Goal: Task Accomplishment & Management: Manage account settings

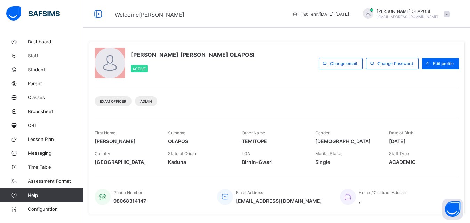
scroll to position [138, 0]
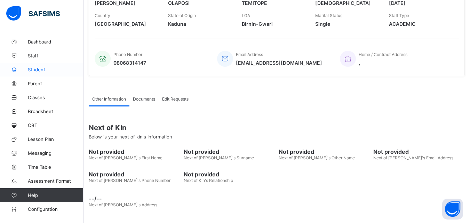
click at [53, 71] on span "Student" at bounding box center [56, 70] width 56 height 6
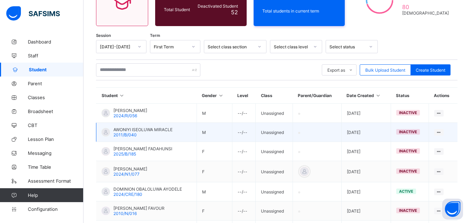
scroll to position [138, 0]
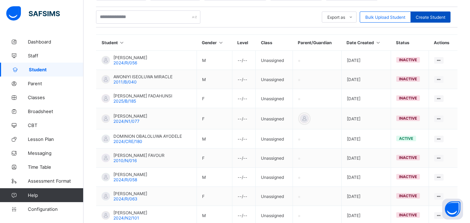
click at [431, 17] on span "Create Student" at bounding box center [430, 17] width 30 height 5
select select "**"
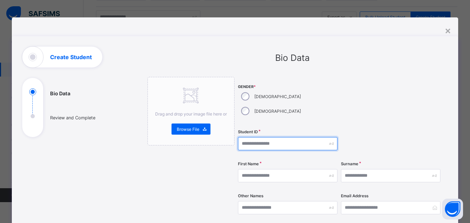
click at [245, 137] on input "text" at bounding box center [287, 143] width 99 height 13
type input "**********"
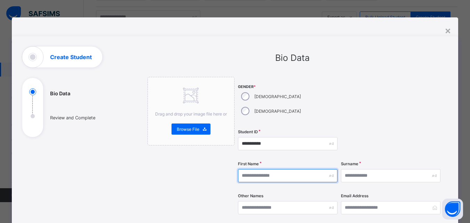
click at [242, 169] on input "text" at bounding box center [287, 175] width 99 height 13
type input "*****"
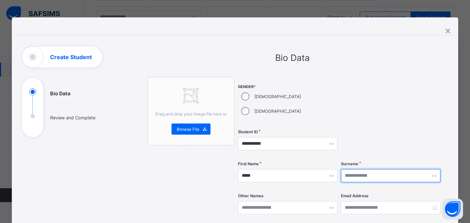
click at [345, 169] on input "text" at bounding box center [390, 175] width 99 height 13
type input "*******"
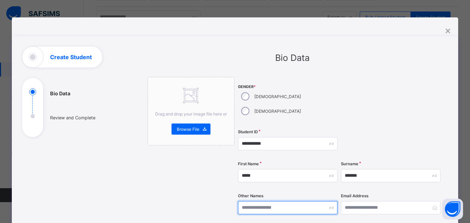
click at [243, 201] on input "text" at bounding box center [287, 207] width 99 height 13
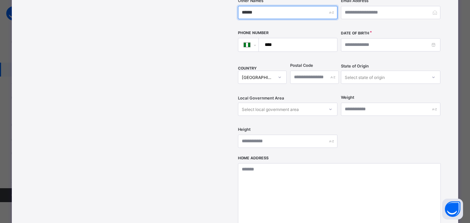
type input "******"
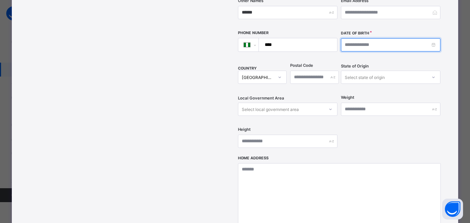
click at [345, 38] on input at bounding box center [390, 44] width 99 height 13
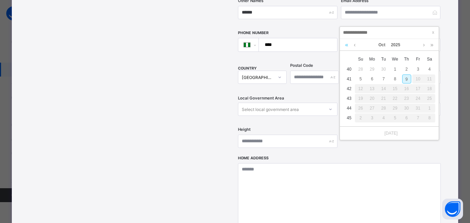
click at [347, 44] on link at bounding box center [346, 45] width 7 height 12
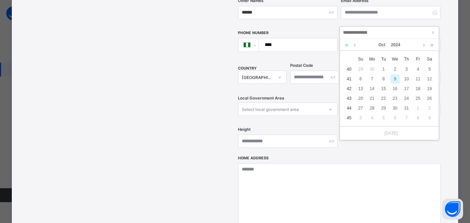
click at [347, 44] on link at bounding box center [346, 45] width 7 height 12
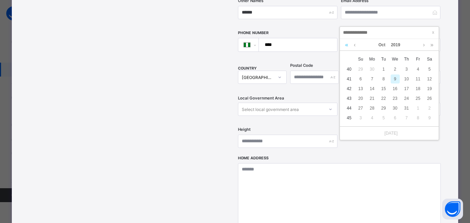
click at [347, 44] on link at bounding box center [346, 45] width 7 height 12
click at [354, 46] on link at bounding box center [354, 45] width 5 height 12
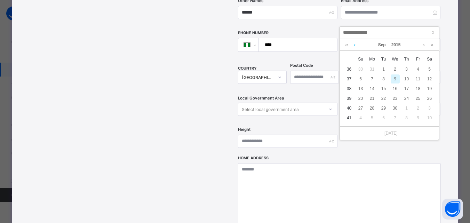
click at [354, 46] on link at bounding box center [354, 45] width 5 height 12
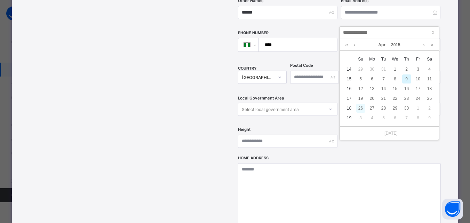
click at [360, 108] on div "26" at bounding box center [360, 108] width 9 height 9
type input "**********"
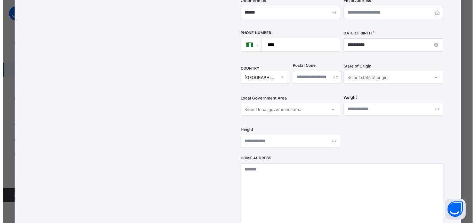
scroll to position [302, 0]
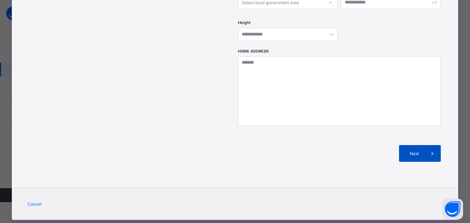
click at [418, 151] on span "Next" at bounding box center [414, 153] width 20 height 5
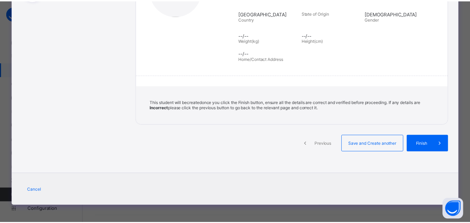
scroll to position [136, 0]
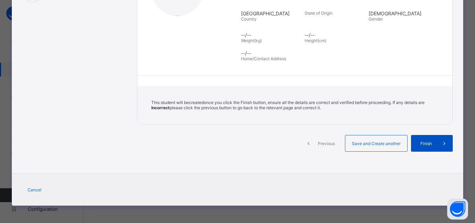
click at [420, 144] on span "Finish" at bounding box center [426, 143] width 20 height 5
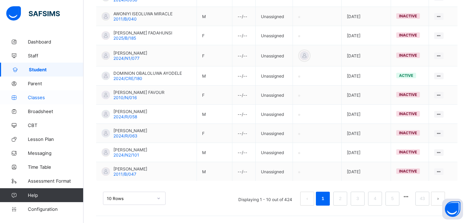
click at [45, 95] on span "Classes" at bounding box center [56, 98] width 56 height 6
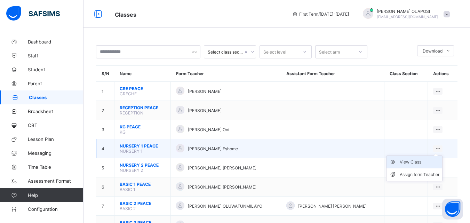
click at [431, 159] on div "View Class" at bounding box center [419, 162] width 40 height 7
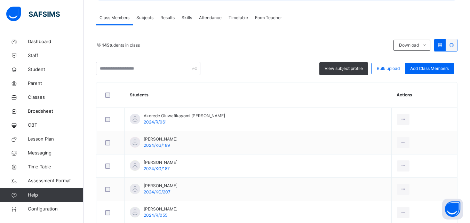
scroll to position [119, 0]
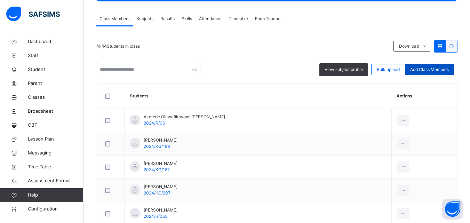
click at [432, 68] on span "Add Class Members" at bounding box center [429, 69] width 39 height 6
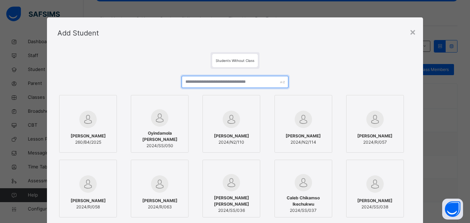
click at [188, 84] on input "text" at bounding box center [234, 82] width 106 height 12
click at [185, 81] on input "text" at bounding box center [234, 82] width 106 height 12
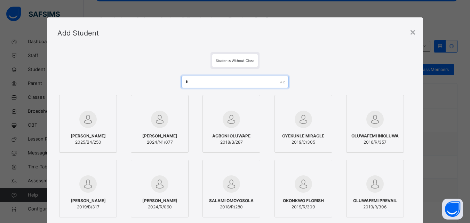
click at [186, 83] on input "*" at bounding box center [234, 82] width 106 height 12
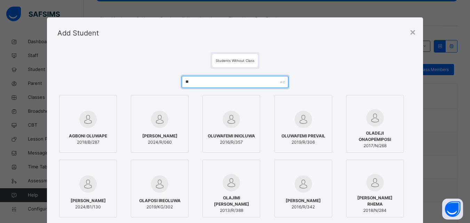
type input "*"
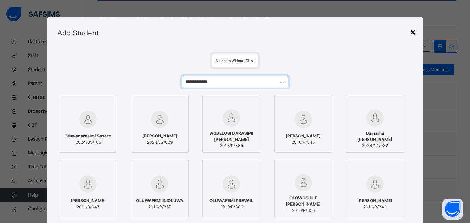
type input "**********"
click at [414, 35] on div "×" at bounding box center [412, 31] width 7 height 15
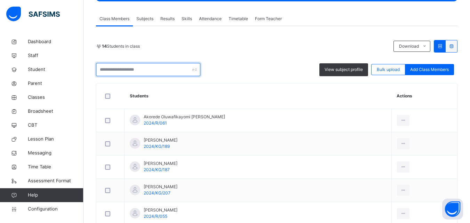
click at [114, 70] on input "text" at bounding box center [148, 69] width 104 height 13
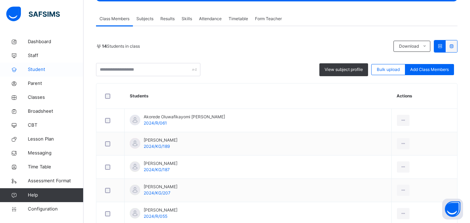
click at [57, 71] on span "Student" at bounding box center [56, 69] width 56 height 7
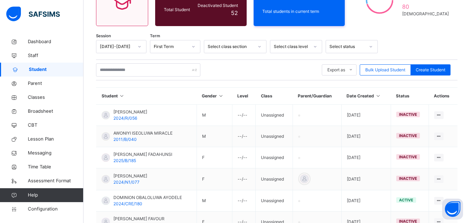
scroll to position [119, 0]
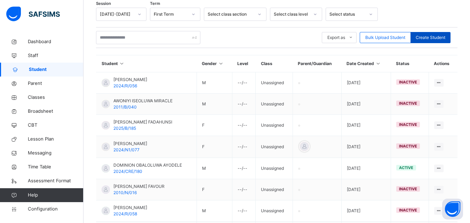
click at [433, 39] on span "Create Student" at bounding box center [430, 37] width 30 height 6
select select "**"
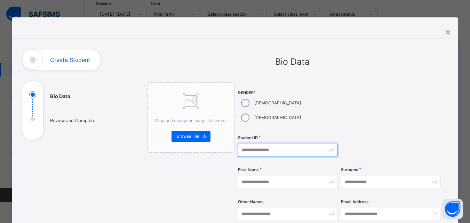
click at [242, 144] on input "text" at bounding box center [287, 150] width 99 height 13
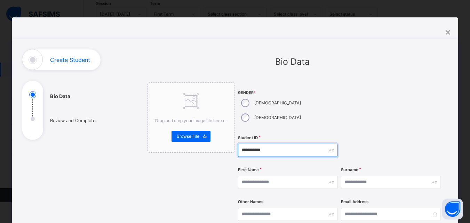
type input "**********"
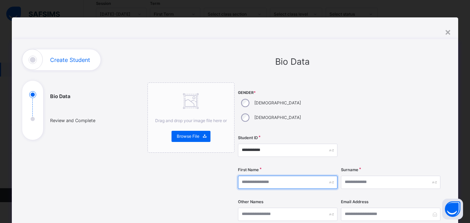
click at [243, 176] on input "text" at bounding box center [287, 182] width 99 height 13
type input "**********"
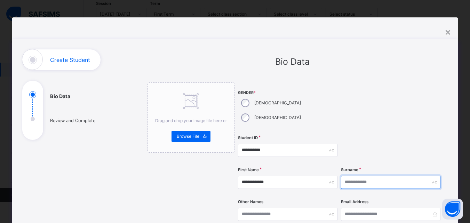
click at [348, 176] on input "text" at bounding box center [390, 182] width 99 height 13
type input "********"
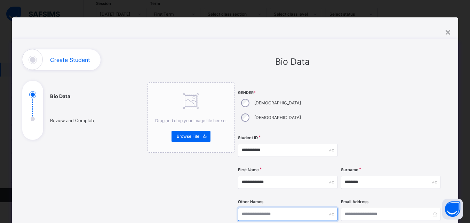
click at [256, 208] on input "text" at bounding box center [287, 214] width 99 height 13
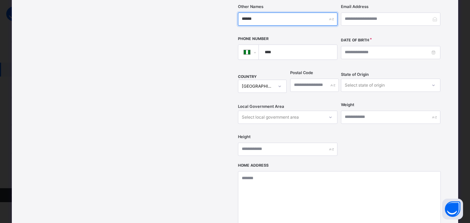
type input "******"
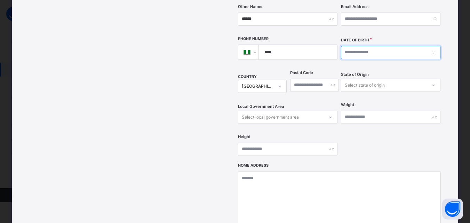
click at [346, 46] on input at bounding box center [390, 52] width 99 height 13
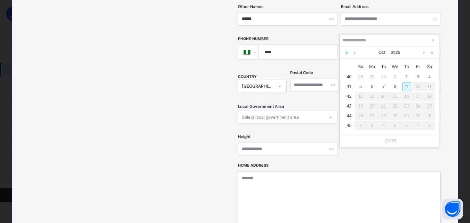
click at [348, 53] on link at bounding box center [346, 53] width 7 height 12
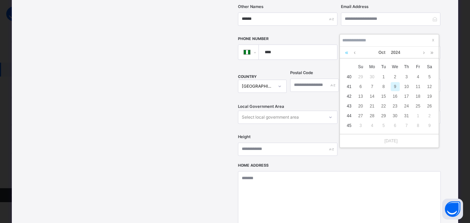
click at [348, 53] on link at bounding box center [346, 53] width 7 height 12
click at [355, 53] on link at bounding box center [354, 53] width 5 height 12
click at [423, 54] on link at bounding box center [423, 53] width 5 height 12
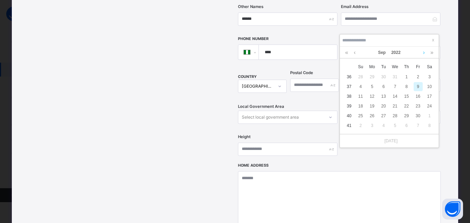
click at [423, 54] on link at bounding box center [423, 53] width 5 height 12
click at [416, 85] on div "9" at bounding box center [417, 86] width 9 height 9
type input "**********"
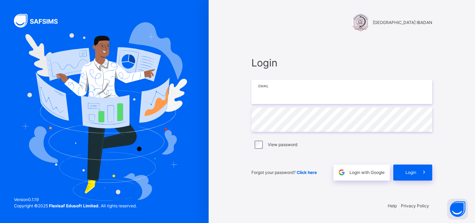
type input "**********"
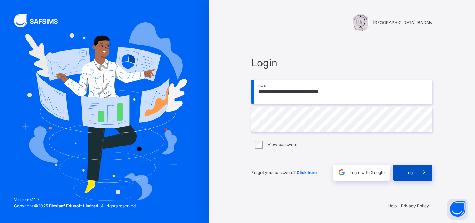
click at [413, 172] on span "Login" at bounding box center [410, 172] width 11 height 6
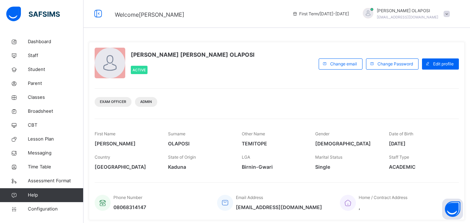
click at [167, 173] on div "Country Nigeria State of Origin Kaduna LGA Birnin-Gwari Marital Status Single S…" at bounding box center [277, 162] width 364 height 23
click at [54, 96] on span "Classes" at bounding box center [56, 97] width 56 height 7
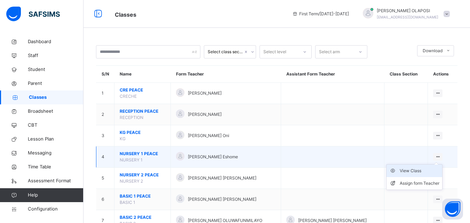
click at [429, 170] on div "View Class" at bounding box center [419, 170] width 40 height 7
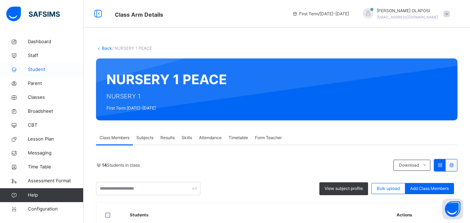
click at [50, 69] on span "Student" at bounding box center [56, 69] width 56 height 7
select select "**"
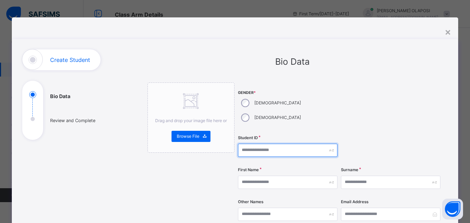
click at [240, 144] on input "text" at bounding box center [287, 150] width 99 height 13
type input "**********"
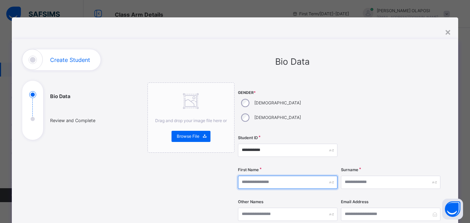
click at [241, 176] on input "text" at bounding box center [287, 182] width 99 height 13
type input "**********"
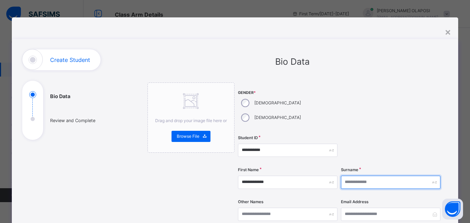
click at [346, 176] on input "text" at bounding box center [390, 182] width 99 height 13
type input "********"
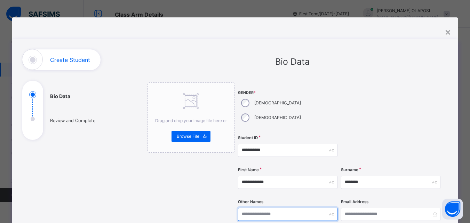
click at [241, 208] on input "text" at bounding box center [287, 214] width 99 height 13
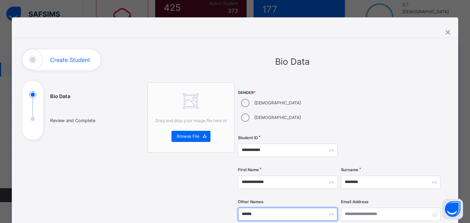
scroll to position [195, 0]
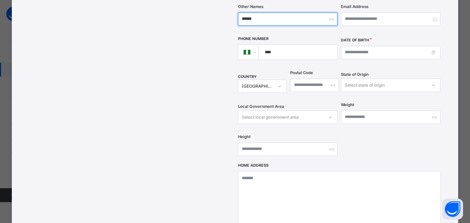
type input "******"
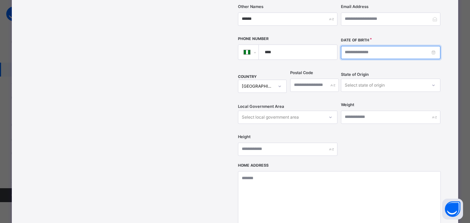
click at [345, 46] on input at bounding box center [390, 52] width 99 height 13
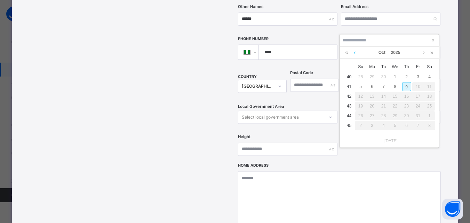
click at [354, 54] on link at bounding box center [354, 53] width 5 height 12
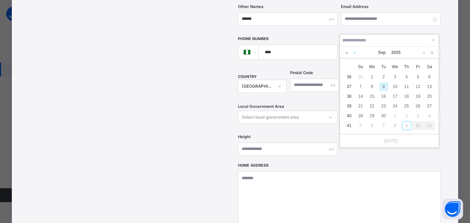
click at [354, 54] on link at bounding box center [354, 53] width 5 height 12
click at [424, 54] on link at bounding box center [423, 53] width 5 height 12
click at [346, 55] on link at bounding box center [346, 53] width 7 height 12
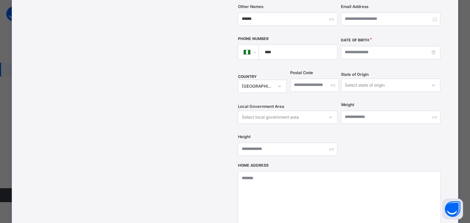
scroll to position [310, 0]
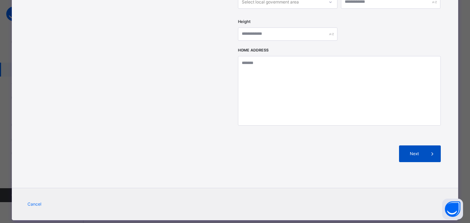
click at [418, 151] on span "Next" at bounding box center [414, 154] width 20 height 6
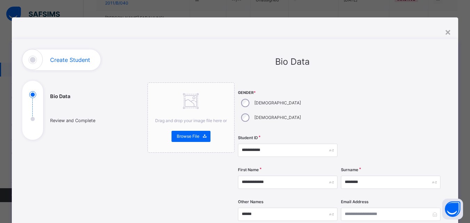
scroll to position [195, 0]
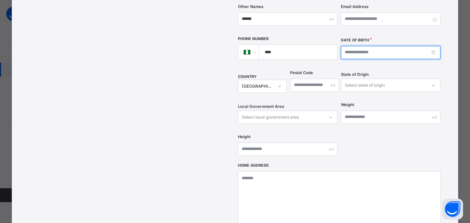
click at [343, 46] on input at bounding box center [390, 52] width 99 height 13
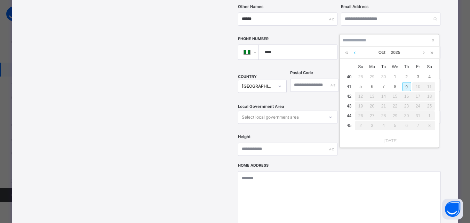
click at [354, 54] on link at bounding box center [354, 53] width 5 height 12
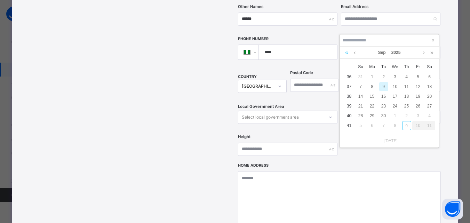
click at [346, 53] on link at bounding box center [346, 53] width 7 height 12
click at [422, 55] on link at bounding box center [423, 53] width 5 height 12
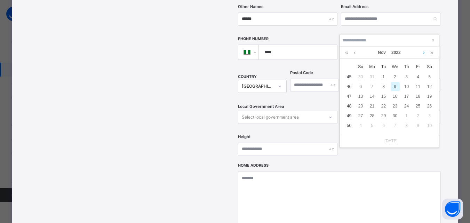
click at [422, 55] on link at bounding box center [423, 53] width 5 height 12
click at [418, 87] on div "9" at bounding box center [417, 86] width 9 height 9
type input "**********"
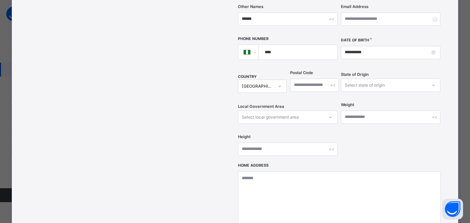
scroll to position [310, 0]
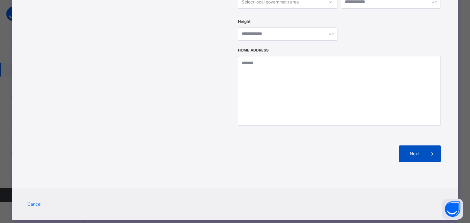
click at [412, 151] on span "Next" at bounding box center [414, 154] width 20 height 6
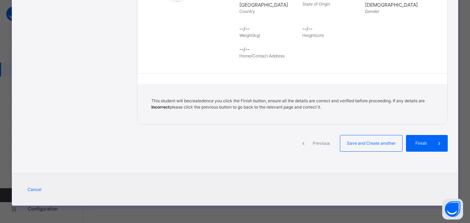
scroll to position [160, 0]
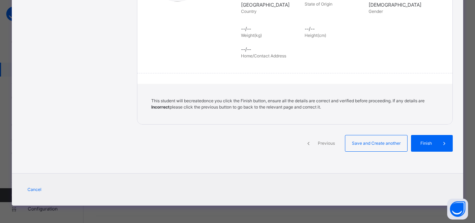
click at [412, 138] on div "Finish" at bounding box center [432, 143] width 42 height 17
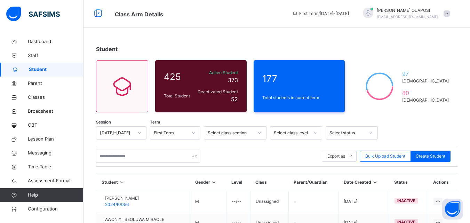
scroll to position [0, 0]
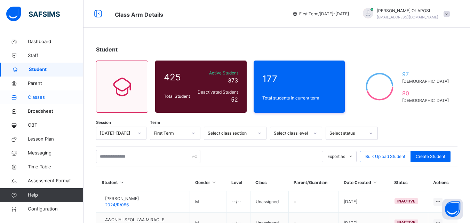
click at [51, 96] on span "Classes" at bounding box center [56, 97] width 56 height 7
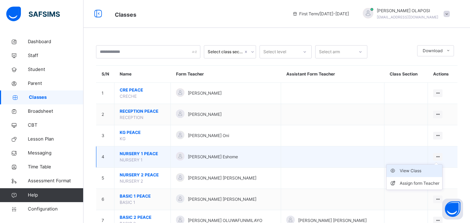
click at [421, 173] on div "View Class" at bounding box center [419, 170] width 40 height 7
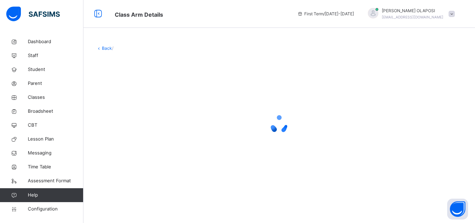
click at [421, 173] on div at bounding box center [279, 124] width 366 height 132
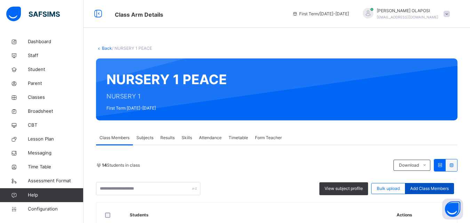
click at [426, 188] on span "Add Class Members" at bounding box center [429, 188] width 39 height 6
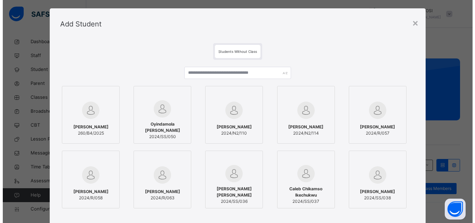
scroll to position [9, 0]
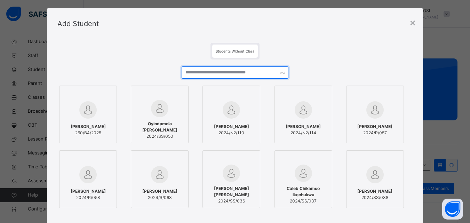
click at [187, 72] on input "text" at bounding box center [234, 72] width 106 height 12
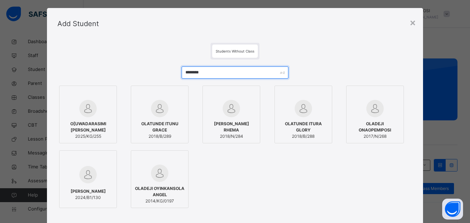
type input "********"
click at [82, 115] on img at bounding box center [87, 108] width 17 height 17
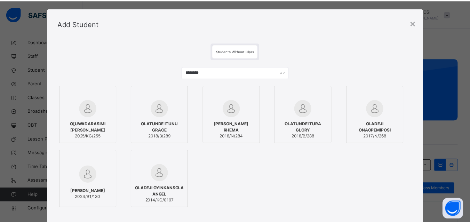
scroll to position [87, 0]
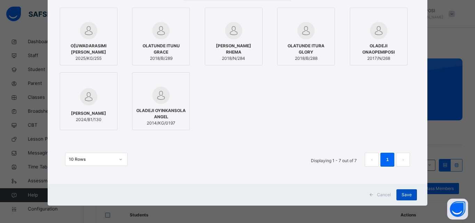
click at [407, 196] on span "Save" at bounding box center [407, 195] width 10 height 6
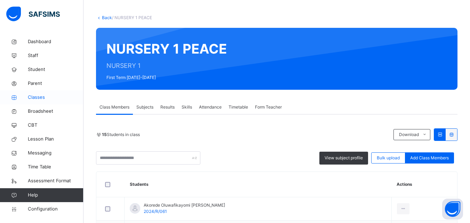
scroll to position [17, 0]
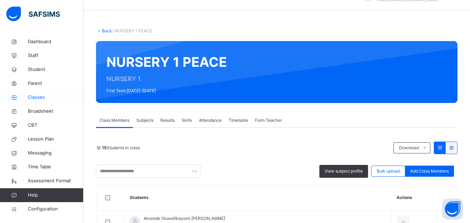
click at [47, 97] on span "Classes" at bounding box center [56, 97] width 56 height 7
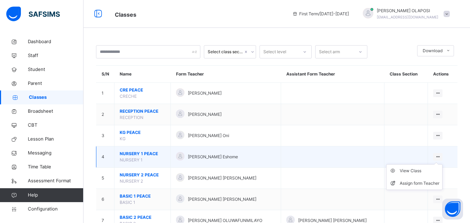
click at [441, 164] on ul "View Class Assign form Teacher" at bounding box center [414, 177] width 56 height 26
click at [424, 171] on div "View Class" at bounding box center [419, 170] width 40 height 7
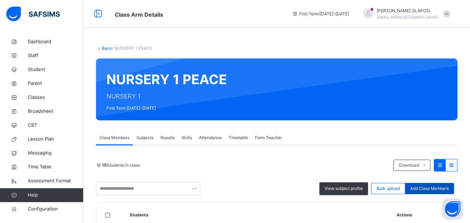
click at [425, 189] on span "Add Class Members" at bounding box center [429, 188] width 39 height 6
click at [0, 0] on div "× Add Student Students Without Class OLATUNDE ITUNU GRACE 2018/B/289 OLATUNDE I…" at bounding box center [0, 0] width 0 height 0
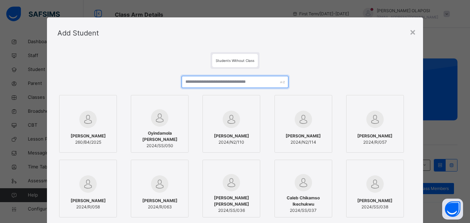
click at [185, 82] on input "text" at bounding box center [234, 82] width 106 height 12
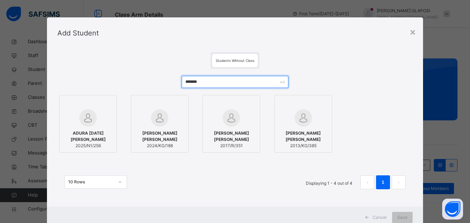
type input "*******"
click at [90, 125] on img at bounding box center [87, 117] width 17 height 17
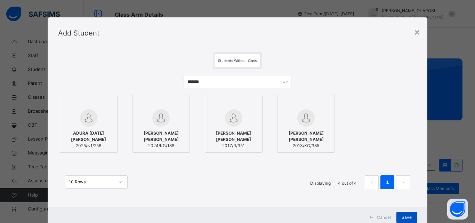
click at [406, 218] on span "Save" at bounding box center [407, 217] width 10 height 6
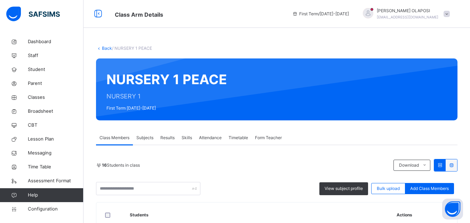
click at [406, 218] on th "Actions" at bounding box center [424, 214] width 66 height 25
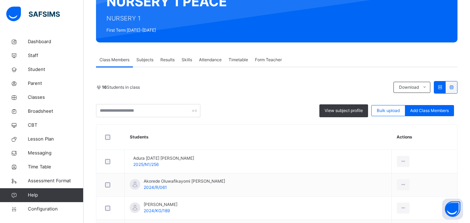
scroll to position [54, 0]
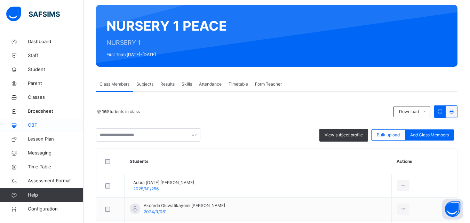
click at [80, 129] on link "CBT" at bounding box center [41, 125] width 83 height 14
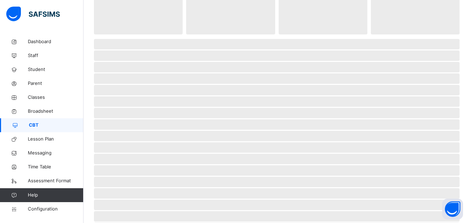
click at [73, 126] on span "CBT" at bounding box center [56, 125] width 55 height 7
click at [72, 126] on span "CBT" at bounding box center [56, 125] width 55 height 7
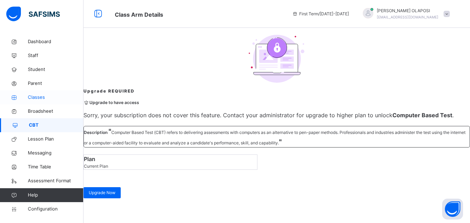
scroll to position [54, 0]
click at [74, 102] on link "Classes" at bounding box center [41, 97] width 83 height 14
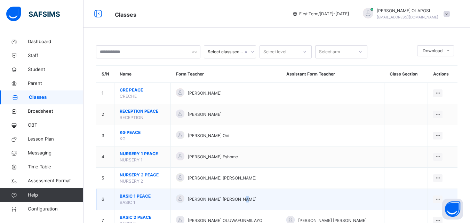
click at [243, 204] on div "Temitope Bamigboye Oluwatoyin" at bounding box center [225, 199] width 99 height 10
click at [425, 216] on div "View Class" at bounding box center [419, 213] width 40 height 7
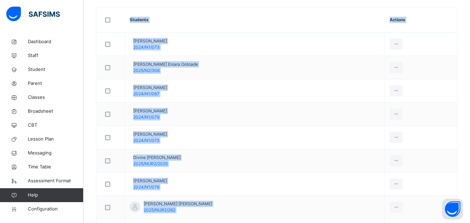
scroll to position [390, 0]
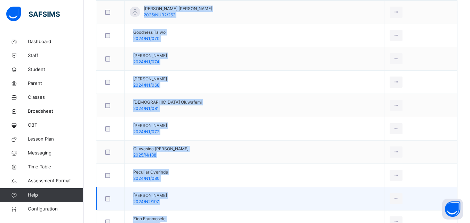
click at [444, 192] on td "View Profile Remove from Class Transfer Student" at bounding box center [420, 198] width 73 height 23
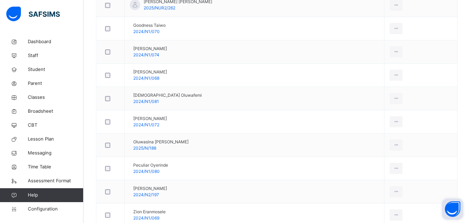
scroll to position [403, 0]
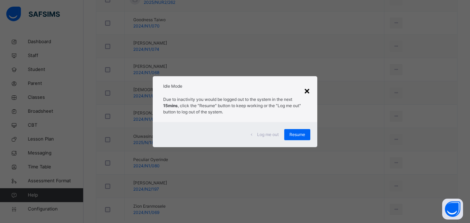
click at [309, 89] on div "×" at bounding box center [306, 90] width 7 height 15
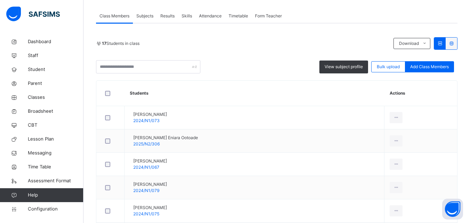
scroll to position [115, 0]
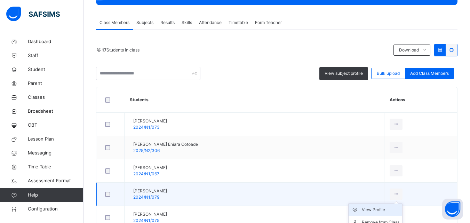
click at [382, 211] on div "View Profile" at bounding box center [381, 209] width 38 height 7
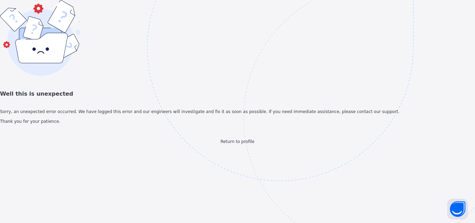
click at [471, 6] on img at bounding box center [328, 82] width 363 height 336
click at [456, 208] on button "Open asap" at bounding box center [457, 208] width 21 height 21
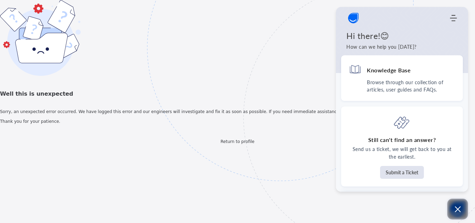
click at [456, 208] on icon "Open asap" at bounding box center [457, 209] width 9 height 9
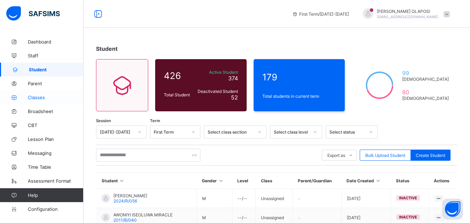
click at [43, 97] on span "Classes" at bounding box center [56, 98] width 56 height 6
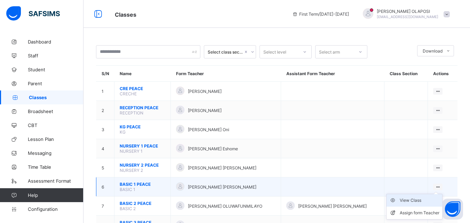
click at [426, 200] on div "View Class" at bounding box center [419, 200] width 40 height 7
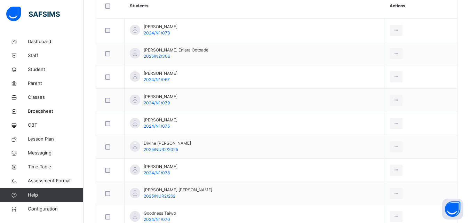
scroll to position [222, 0]
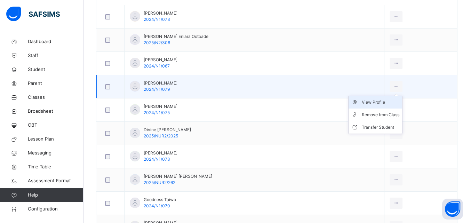
click at [384, 101] on div "View Profile" at bounding box center [381, 102] width 38 height 7
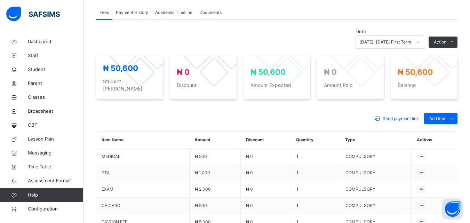
scroll to position [27, 0]
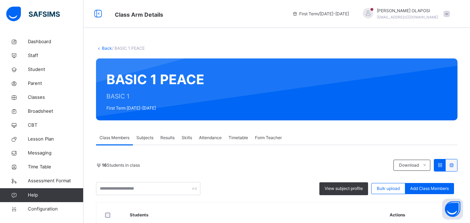
scroll to position [390, 0]
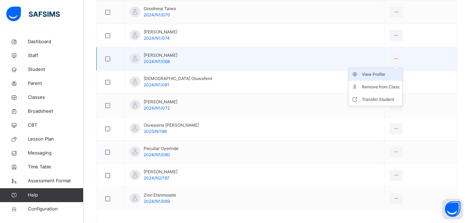
click at [386, 73] on div "View Profile" at bounding box center [381, 74] width 38 height 7
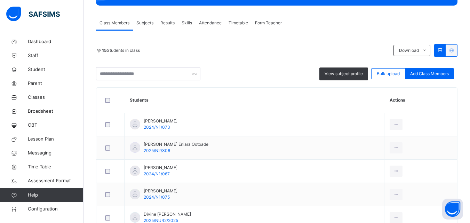
scroll to position [112, 0]
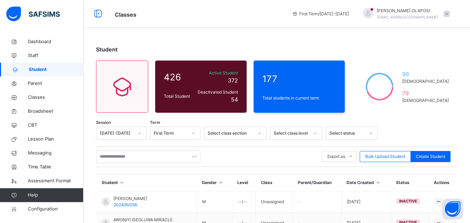
click at [69, 69] on span "Student" at bounding box center [56, 69] width 55 height 7
click at [74, 158] on link "Messaging" at bounding box center [41, 153] width 83 height 14
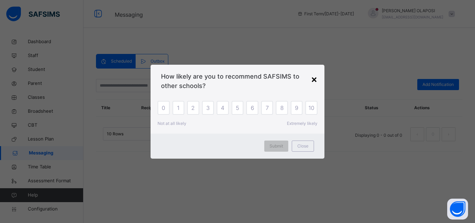
click at [314, 82] on div "×" at bounding box center [314, 79] width 7 height 15
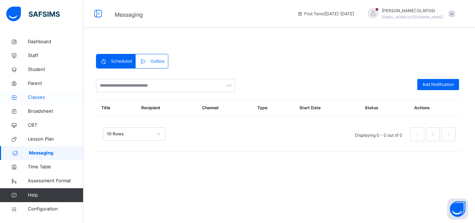
click at [58, 95] on span "Classes" at bounding box center [56, 97] width 56 height 7
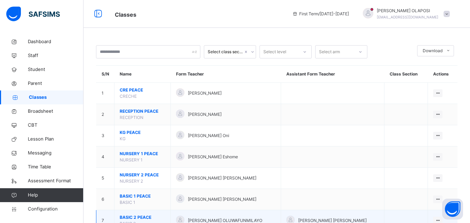
click at [440, 219] on icon at bounding box center [438, 220] width 6 height 5
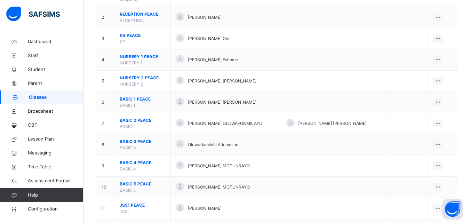
scroll to position [97, 0]
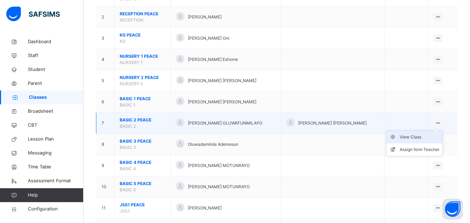
click at [425, 139] on div "View Class" at bounding box center [419, 136] width 40 height 7
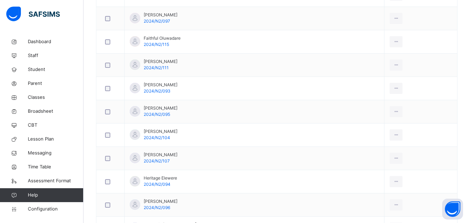
scroll to position [292, 0]
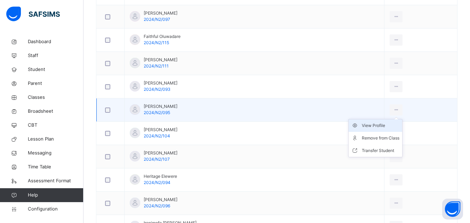
click at [375, 126] on div "View Profile" at bounding box center [381, 125] width 38 height 7
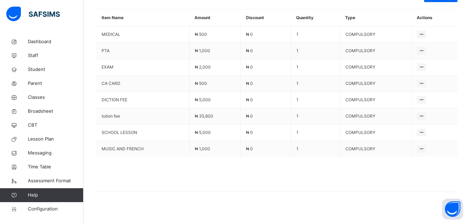
scroll to position [149, 0]
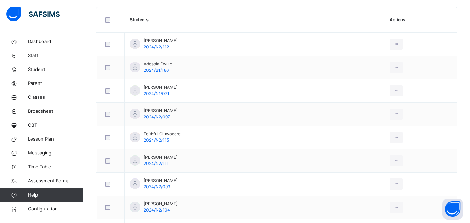
scroll to position [556, 0]
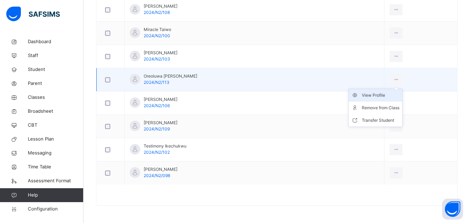
click at [373, 94] on div "View Profile" at bounding box center [381, 95] width 38 height 7
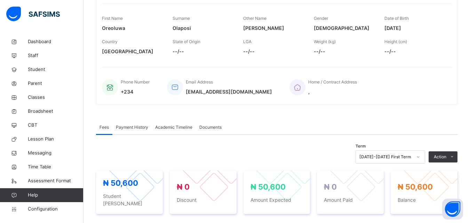
scroll to position [94, 0]
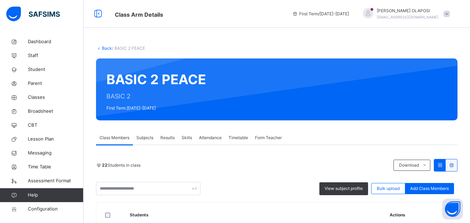
scroll to position [390, 0]
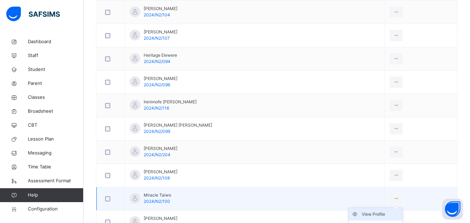
click at [374, 214] on div "View Profile" at bounding box center [381, 214] width 38 height 7
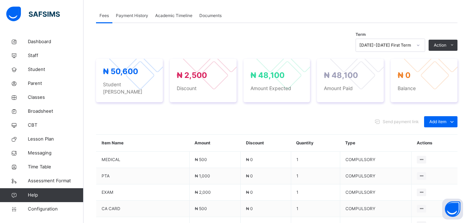
scroll to position [205, 0]
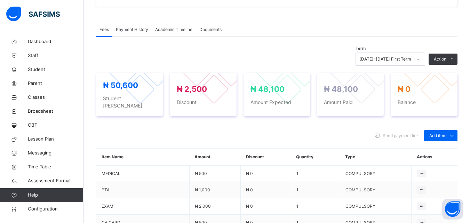
click at [429, 16] on div "Fees Payment History Academic Timeline Documents Fees More Options Term 2025-20…" at bounding box center [276, 185] width 361 height 347
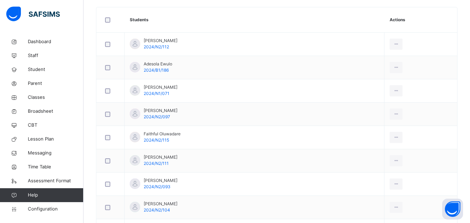
scroll to position [390, 0]
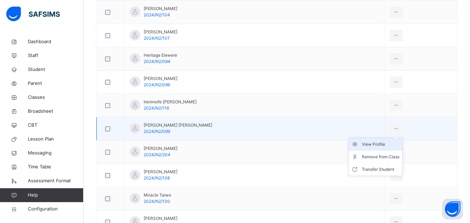
click at [374, 145] on div "View Profile" at bounding box center [381, 144] width 38 height 7
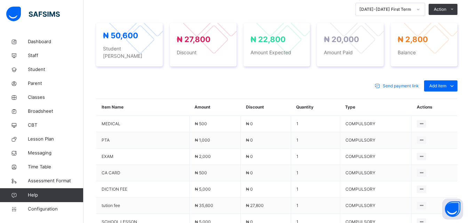
scroll to position [264, 0]
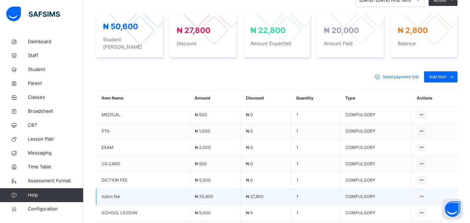
click at [258, 188] on td "₦ 27,800" at bounding box center [266, 196] width 50 height 16
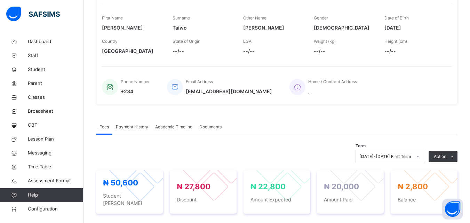
scroll to position [94, 0]
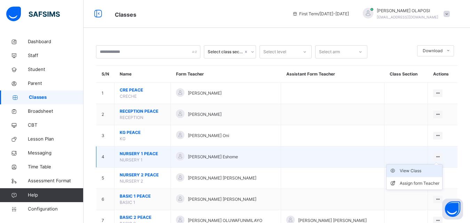
click at [427, 168] on div "View Class" at bounding box center [419, 170] width 40 height 7
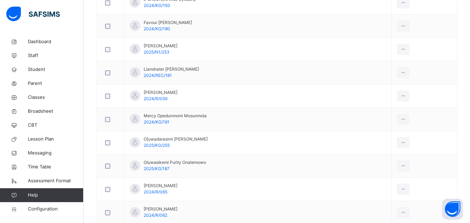
scroll to position [416, 0]
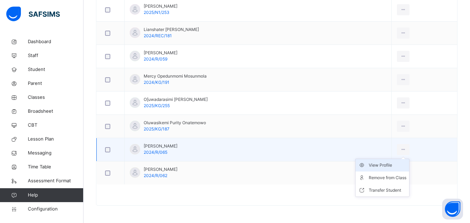
click at [388, 163] on div "View Profile" at bounding box center [387, 165] width 38 height 7
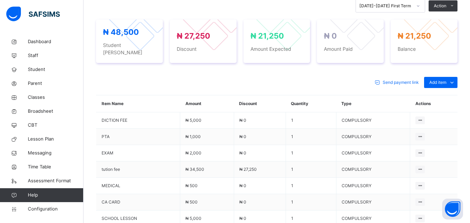
scroll to position [245, 0]
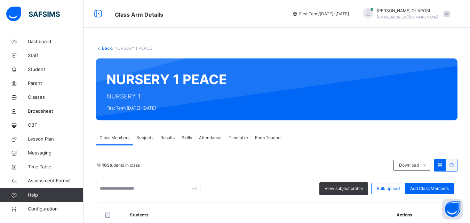
click at [138, 67] on div "NURSERY 1 PEACE NURSERY 1 First Term 2025-2026" at bounding box center [276, 89] width 361 height 62
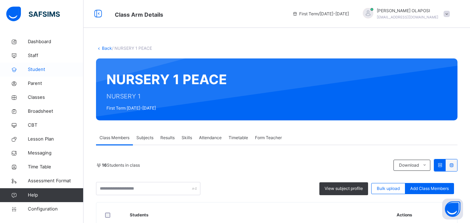
click at [66, 75] on link "Student" at bounding box center [41, 70] width 83 height 14
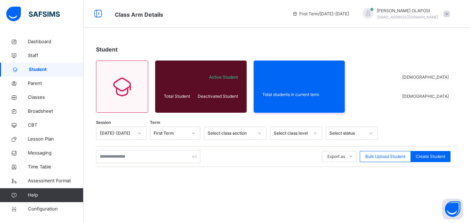
click at [66, 74] on link "Student" at bounding box center [41, 70] width 83 height 14
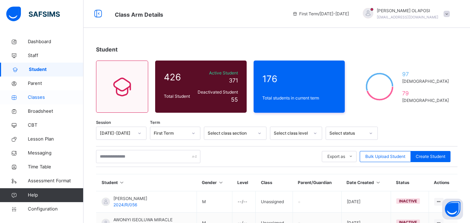
click at [60, 94] on span "Classes" at bounding box center [56, 97] width 56 height 7
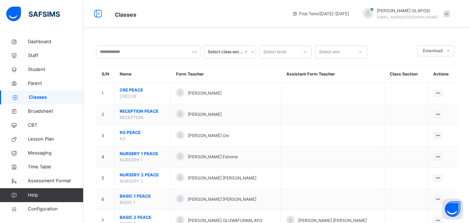
click at [54, 100] on span "Classes" at bounding box center [56, 97] width 55 height 7
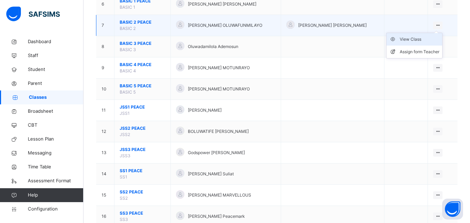
click at [422, 42] on div "View Class" at bounding box center [419, 39] width 40 height 7
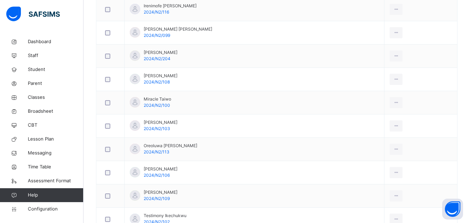
scroll to position [487, 0]
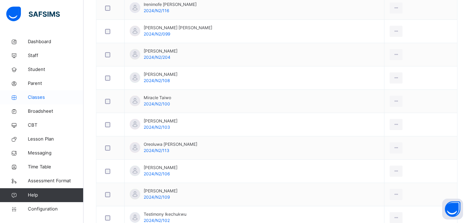
click at [54, 95] on span "Classes" at bounding box center [56, 97] width 56 height 7
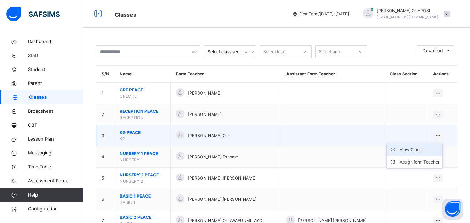
click at [429, 149] on div "View Class" at bounding box center [419, 149] width 40 height 7
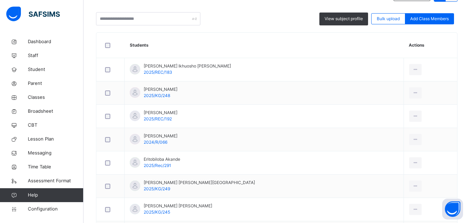
scroll to position [172, 0]
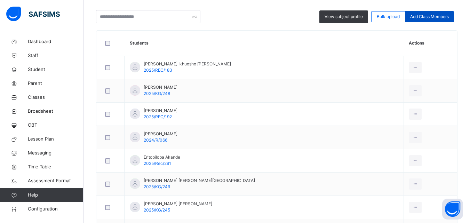
click at [419, 15] on span "Add Class Members" at bounding box center [429, 17] width 39 height 6
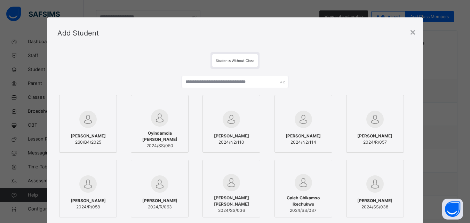
click at [218, 57] on div "Students Without Class" at bounding box center [235, 60] width 46 height 13
click at [185, 83] on input "text" at bounding box center [234, 82] width 106 height 12
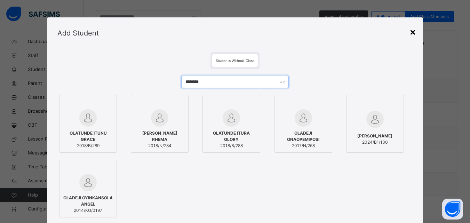
type input "********"
click at [413, 30] on div "×" at bounding box center [412, 31] width 7 height 15
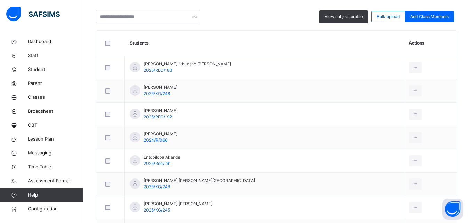
click at [94, 82] on div "Back / KG PEACE KG PEACE KG First Term 2025-2026 Class Members Subjects Results…" at bounding box center [276, 106] width 386 height 487
click at [48, 100] on span "Classes" at bounding box center [56, 97] width 56 height 7
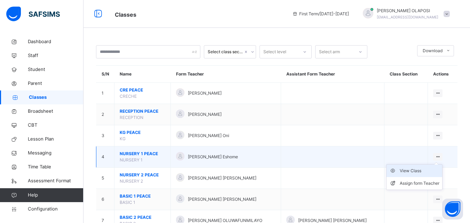
click at [419, 172] on div "View Class" at bounding box center [419, 170] width 40 height 7
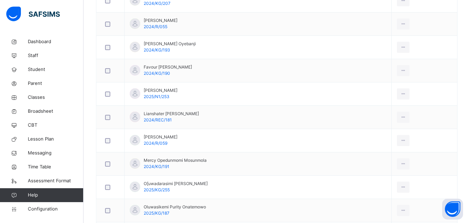
scroll to position [334, 0]
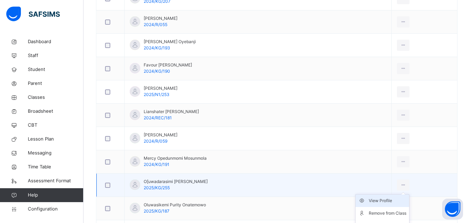
click at [388, 201] on div "View Profile" at bounding box center [387, 200] width 38 height 7
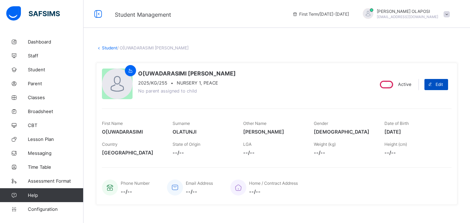
click at [443, 83] on span "Edit" at bounding box center [438, 84] width 7 height 5
select select "**"
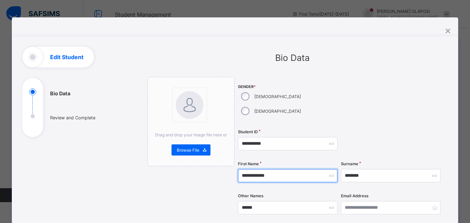
click at [243, 169] on input "**********" at bounding box center [287, 175] width 99 height 13
click at [240, 169] on input "**********" at bounding box center [287, 175] width 99 height 13
type input "**********"
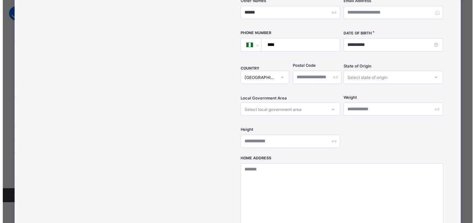
scroll to position [302, 0]
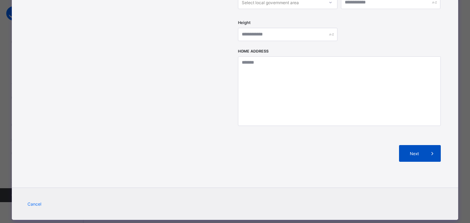
click at [418, 145] on div "Next" at bounding box center [420, 153] width 42 height 17
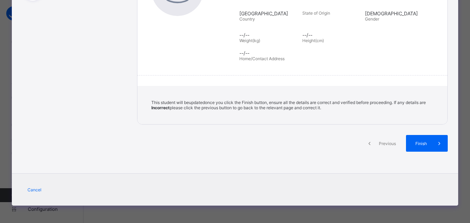
scroll to position [136, 0]
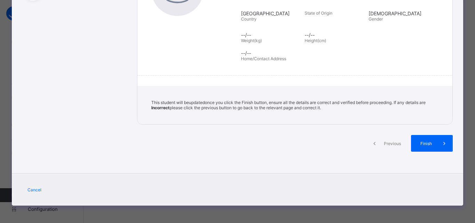
click at [418, 142] on span "Finish" at bounding box center [426, 143] width 20 height 5
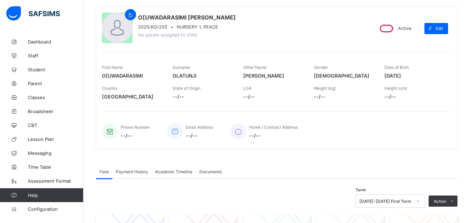
scroll to position [42, 0]
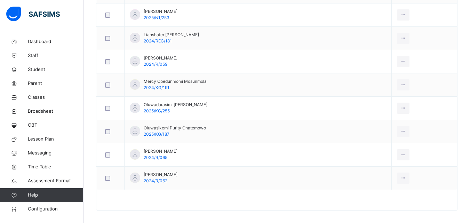
scroll to position [416, 0]
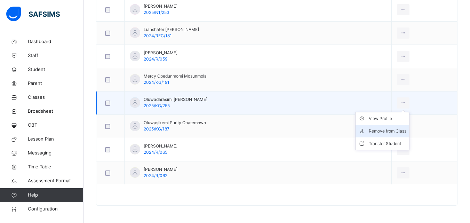
click at [385, 128] on div "Remove from Class" at bounding box center [387, 131] width 38 height 7
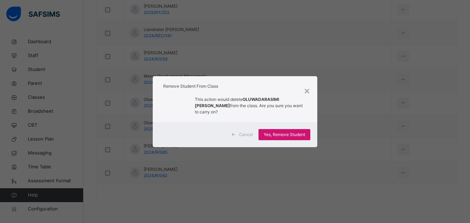
click at [284, 134] on span "Yes, Remove Student" at bounding box center [284, 134] width 41 height 6
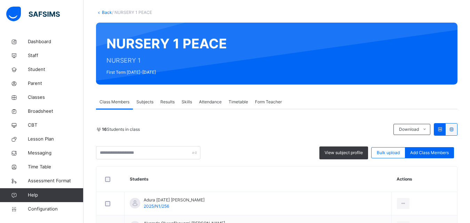
scroll to position [31, 0]
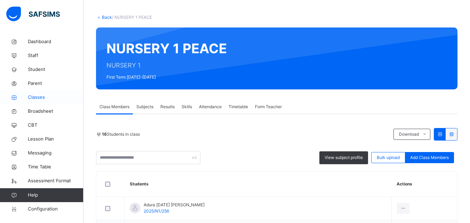
click at [44, 96] on span "Classes" at bounding box center [56, 97] width 56 height 7
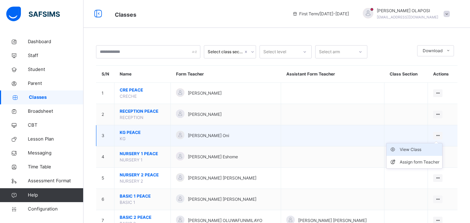
click at [426, 147] on div "View Class" at bounding box center [419, 149] width 40 height 7
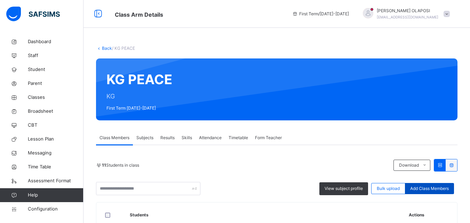
click at [428, 186] on span "Add Class Members" at bounding box center [429, 188] width 39 height 6
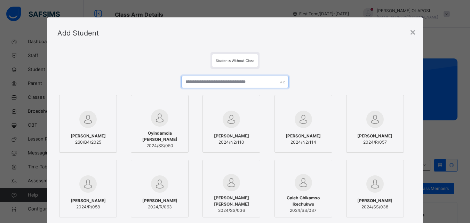
click at [188, 82] on input "text" at bounding box center [234, 82] width 106 height 12
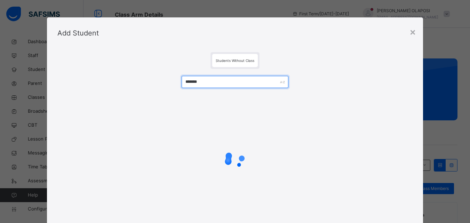
type input "********"
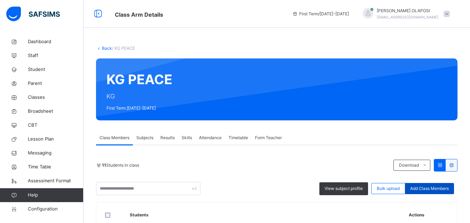
click at [434, 187] on span "Add Class Members" at bounding box center [429, 188] width 39 height 6
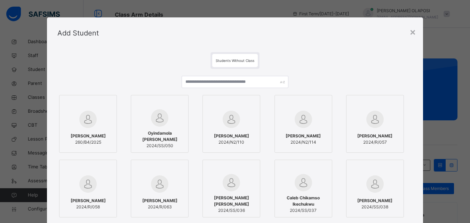
click at [214, 58] on div "Students Without Class" at bounding box center [235, 60] width 46 height 13
click at [213, 57] on div "Students Without Class" at bounding box center [235, 60] width 46 height 13
click at [216, 60] on span "Students Without Class" at bounding box center [235, 60] width 39 height 4
click at [184, 83] on input "text" at bounding box center [234, 82] width 106 height 12
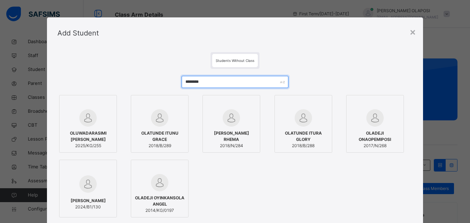
type input "********"
click at [86, 119] on img at bounding box center [87, 117] width 17 height 17
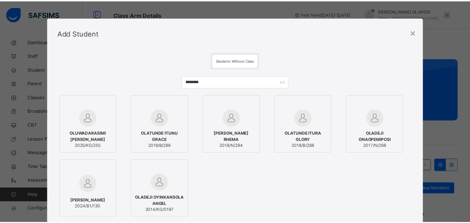
scroll to position [87, 0]
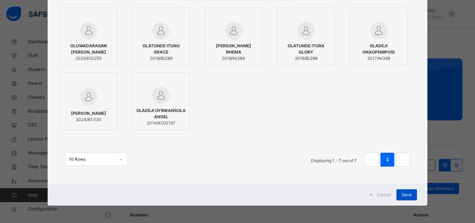
click at [404, 194] on span "Save" at bounding box center [407, 195] width 10 height 6
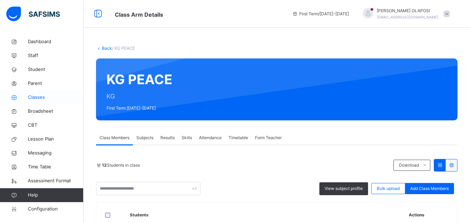
click at [46, 96] on span "Classes" at bounding box center [56, 97] width 56 height 7
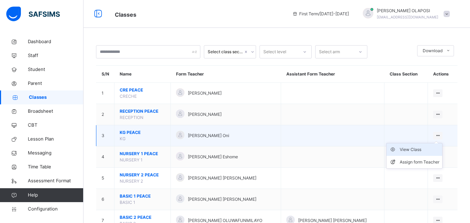
click at [430, 147] on div "View Class" at bounding box center [419, 149] width 40 height 7
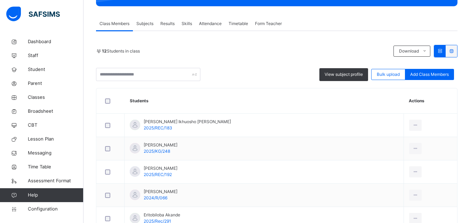
scroll to position [100, 0]
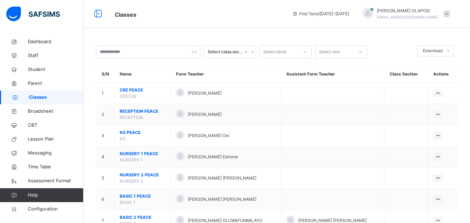
scroll to position [195, 0]
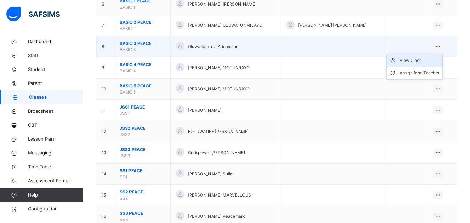
click at [425, 59] on div "View Class" at bounding box center [419, 60] width 40 height 7
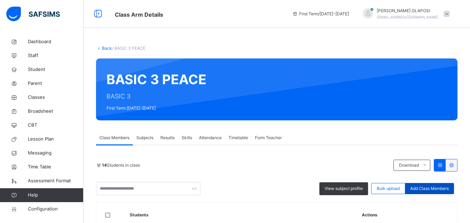
click at [430, 186] on span "Add Class Members" at bounding box center [429, 188] width 39 height 6
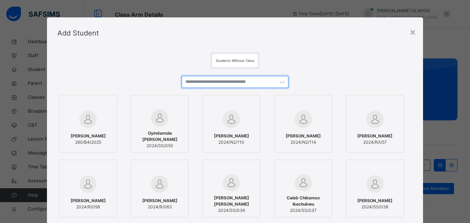
click at [186, 83] on input "text" at bounding box center [234, 82] width 106 height 12
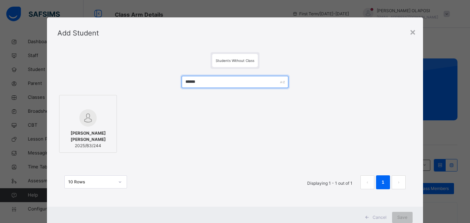
type input "******"
click at [84, 125] on img at bounding box center [87, 117] width 17 height 17
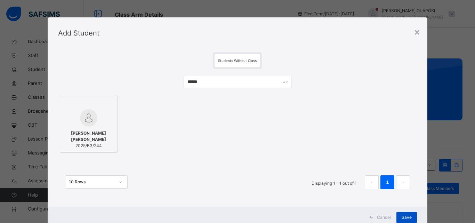
click at [404, 217] on span "Save" at bounding box center [407, 217] width 10 height 6
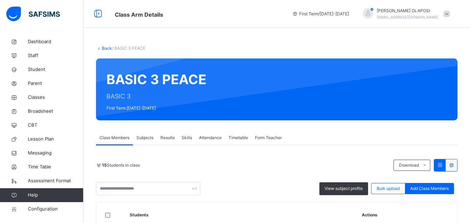
click at [404, 217] on th "Actions" at bounding box center [406, 214] width 100 height 25
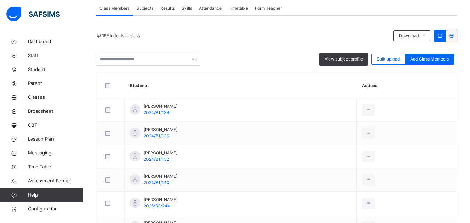
scroll to position [126, 0]
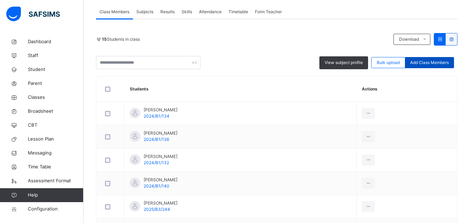
click at [435, 62] on span "Add Class Members" at bounding box center [429, 62] width 39 height 6
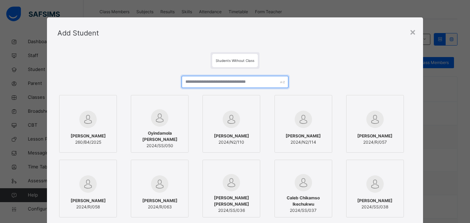
click at [186, 81] on input "text" at bounding box center [234, 82] width 106 height 12
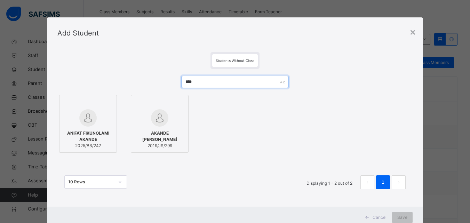
type input "****"
click at [82, 124] on img at bounding box center [87, 117] width 17 height 17
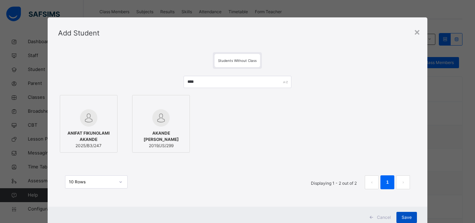
click at [403, 217] on span "Save" at bounding box center [407, 217] width 10 height 6
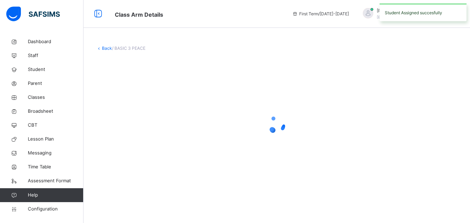
scroll to position [0, 0]
